Goal: Navigation & Orientation: Go to known website

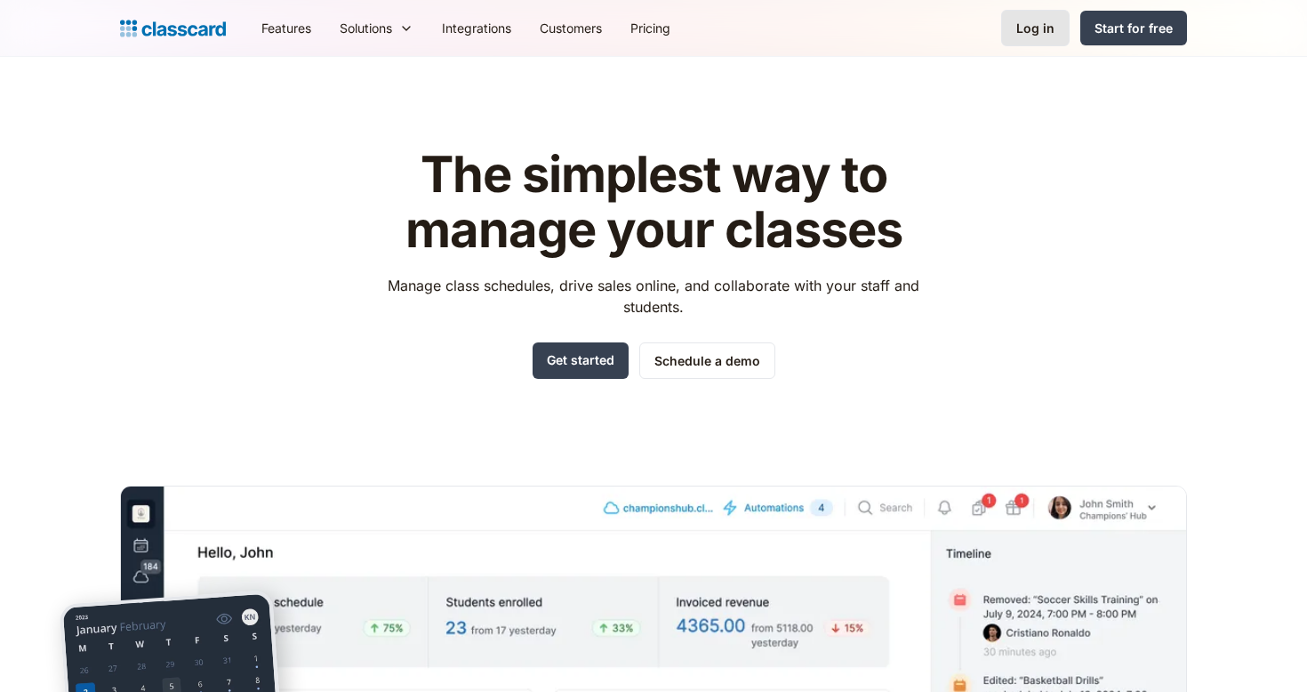
click at [1028, 32] on div "Log in" at bounding box center [1036, 28] width 38 height 19
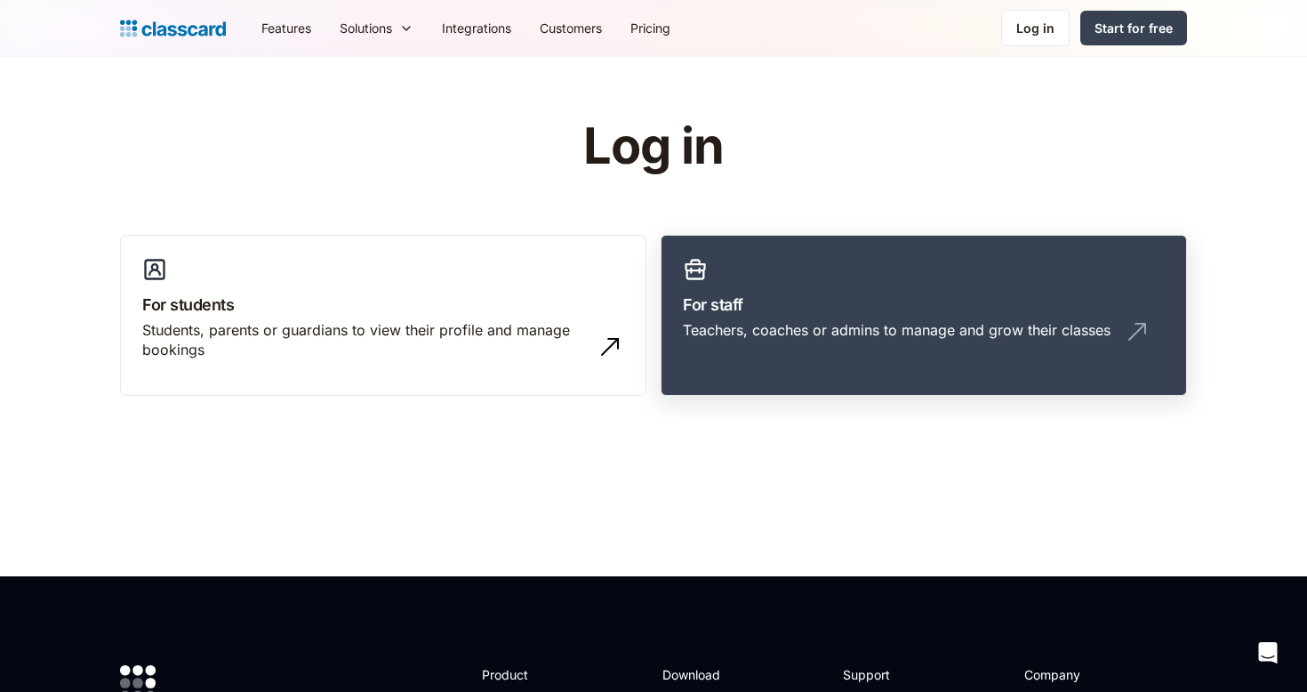
click at [811, 334] on div "Teachers, coaches or admins to manage and grow their classes" at bounding box center [897, 330] width 428 height 20
